Goal: Navigation & Orientation: Go to known website

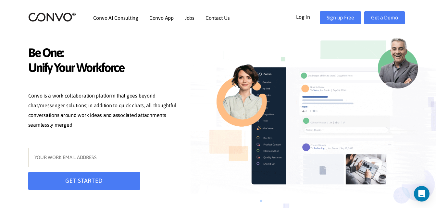
click at [306, 12] on link "Log In" at bounding box center [308, 16] width 24 height 10
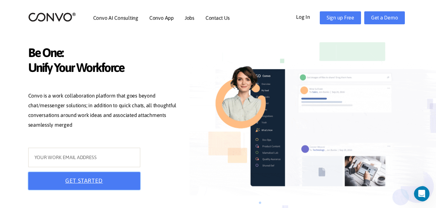
click at [36, 177] on button "GET STARTED" at bounding box center [84, 181] width 112 height 18
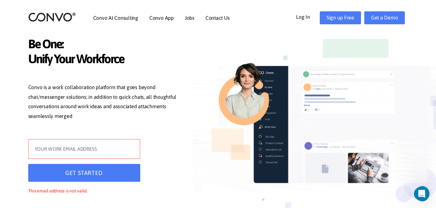
click at [35, 149] on input "text" at bounding box center [84, 149] width 112 height 20
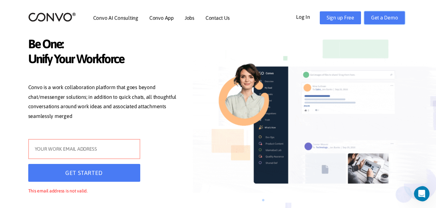
click at [383, 18] on link "Get a Demo" at bounding box center [384, 17] width 41 height 13
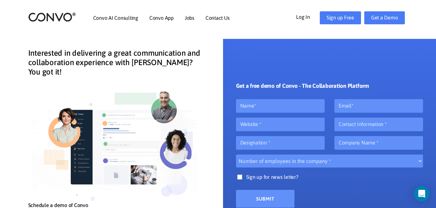
click at [298, 16] on link "Log In" at bounding box center [308, 16] width 24 height 10
